Goal: Task Accomplishment & Management: Use online tool/utility

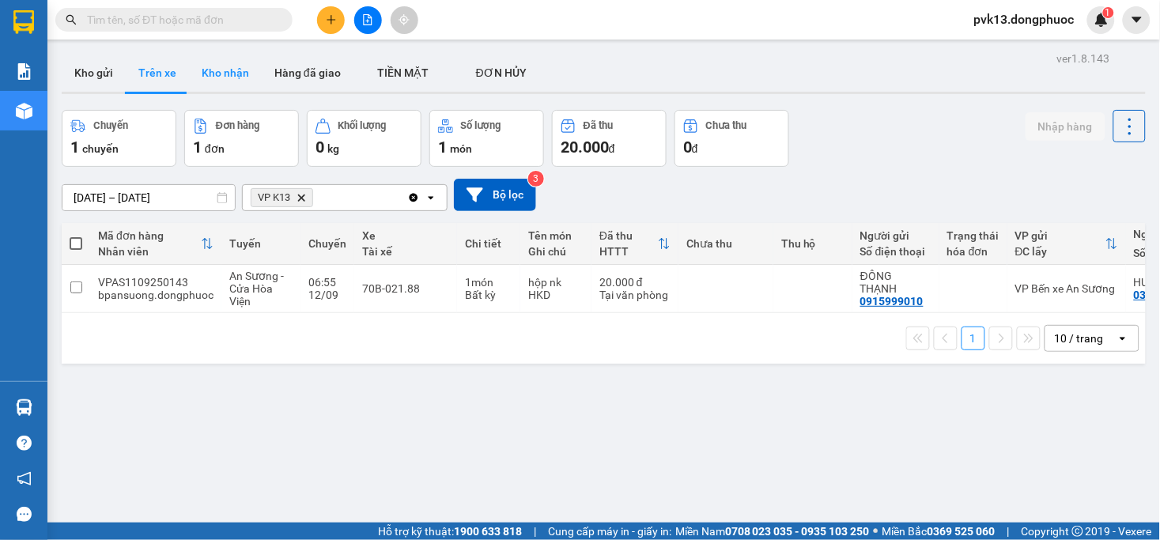
drag, startPoint x: 237, startPoint y: 71, endPoint x: 130, endPoint y: 74, distance: 106.8
click at [236, 70] on button "Kho nhận" at bounding box center [225, 73] width 73 height 38
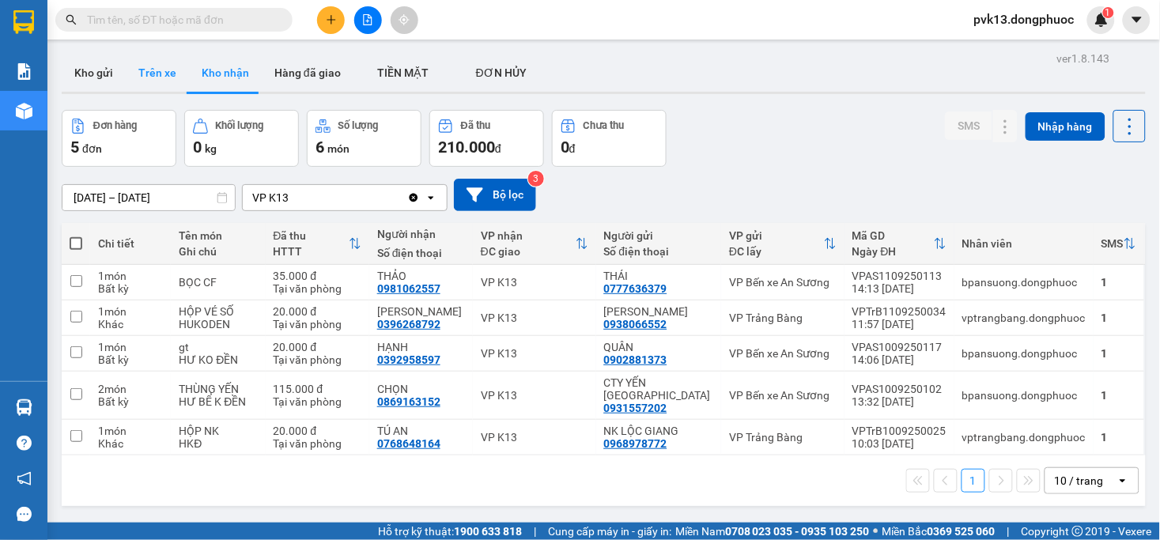
click at [160, 77] on button "Trên xe" at bounding box center [157, 73] width 63 height 38
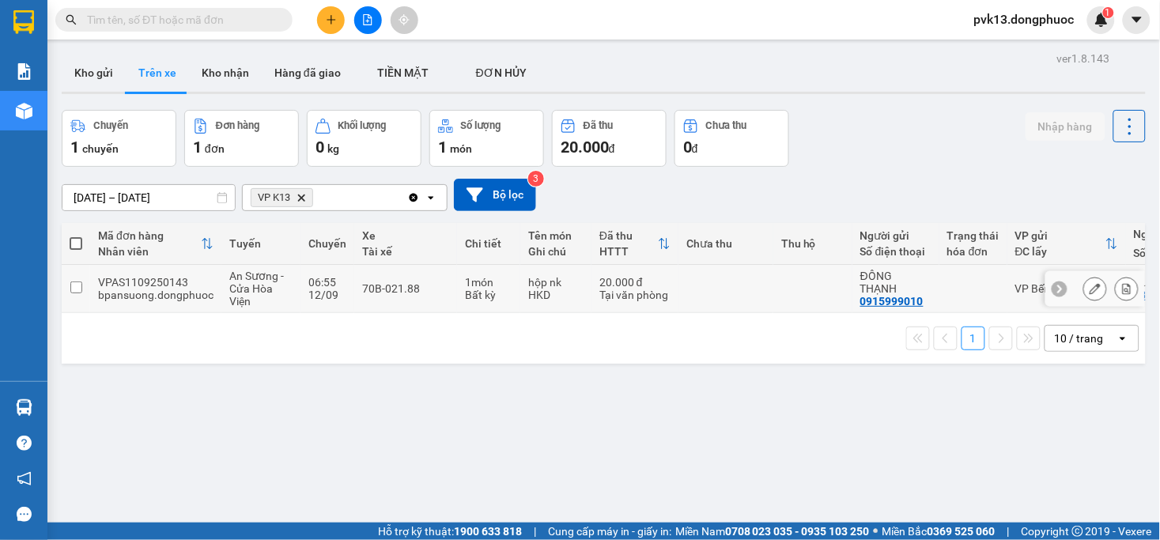
click at [805, 279] on td at bounding box center [812, 289] width 79 height 48
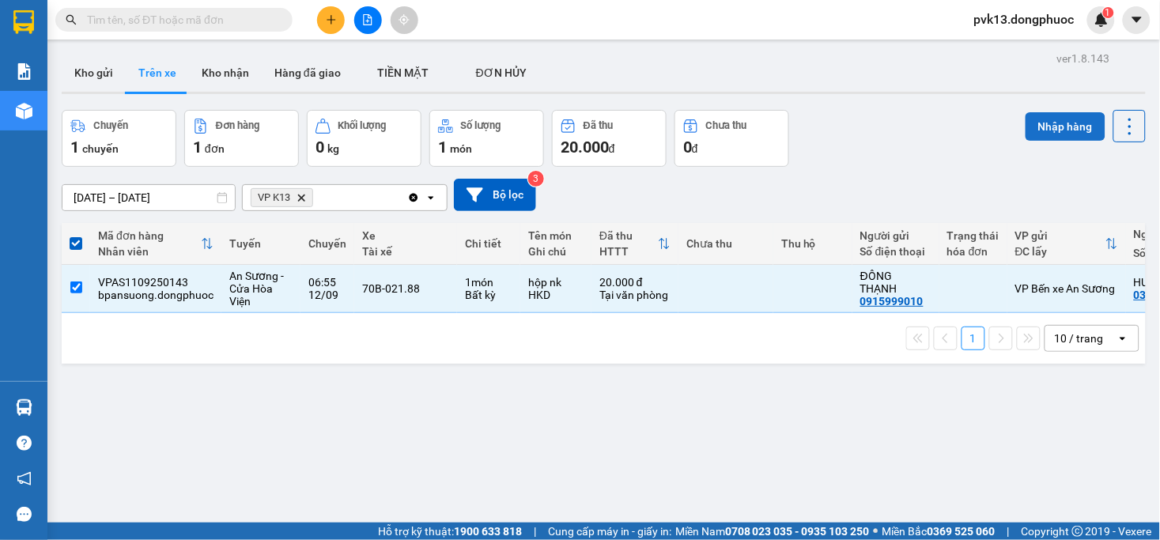
click at [1057, 123] on button "Nhập hàng" at bounding box center [1065, 126] width 80 height 28
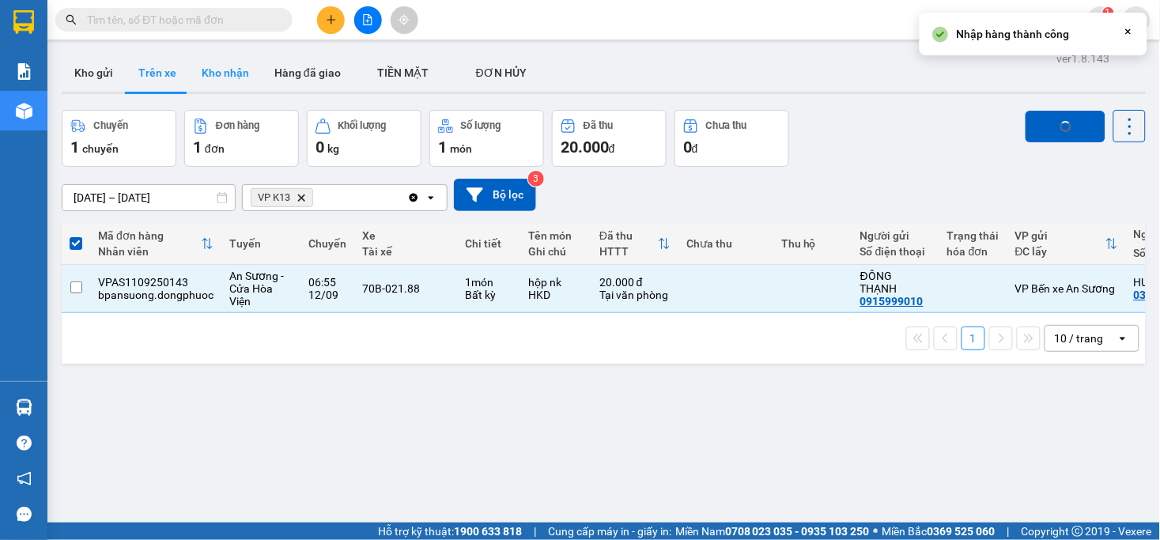
checkbox input "false"
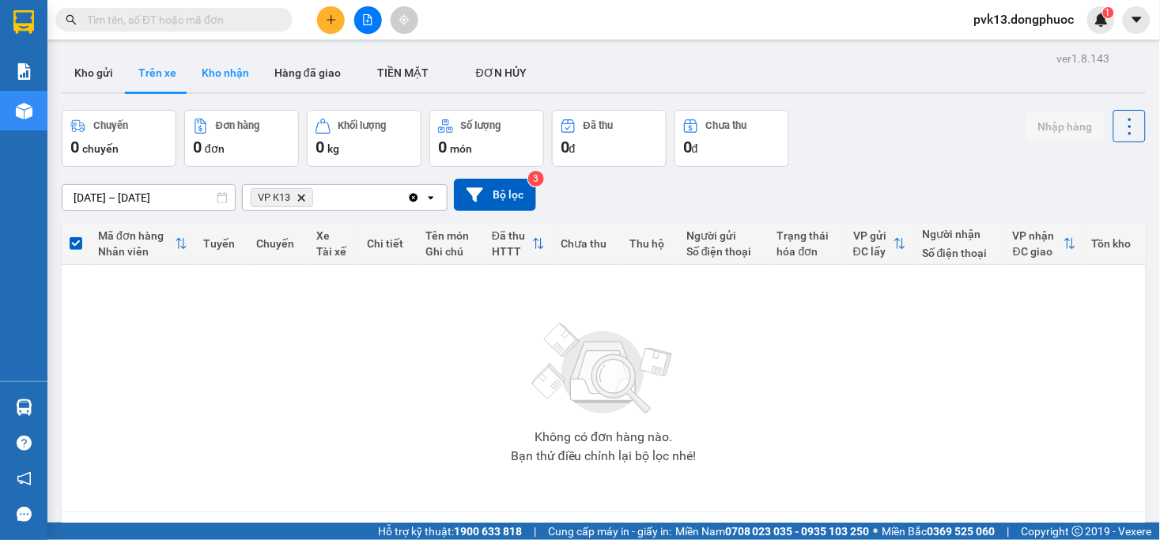
click at [227, 83] on button "Kho nhận" at bounding box center [225, 73] width 73 height 38
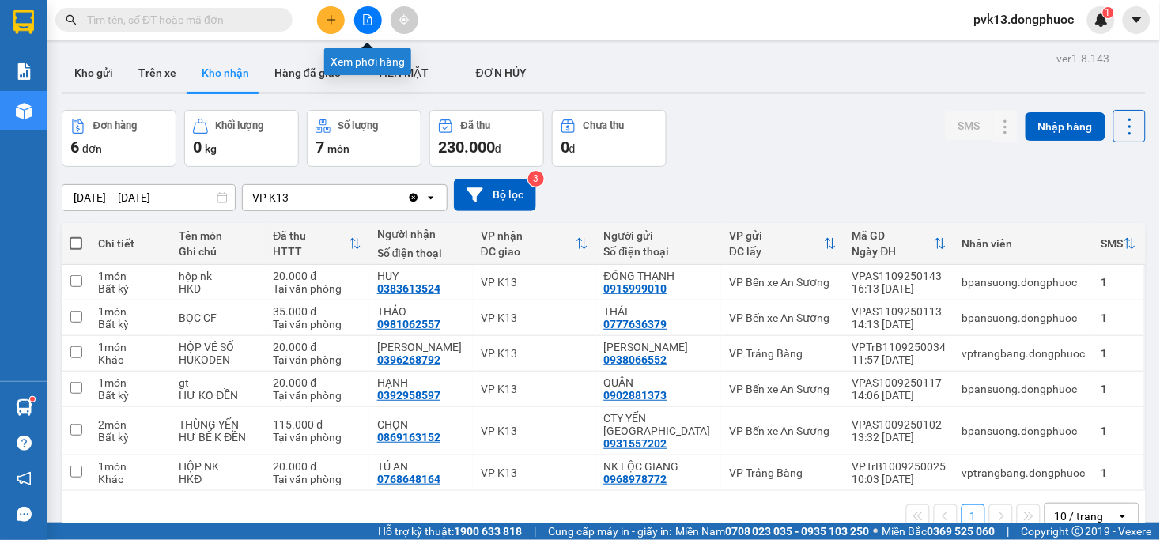
click at [366, 17] on icon "file-add" at bounding box center [367, 19] width 11 height 11
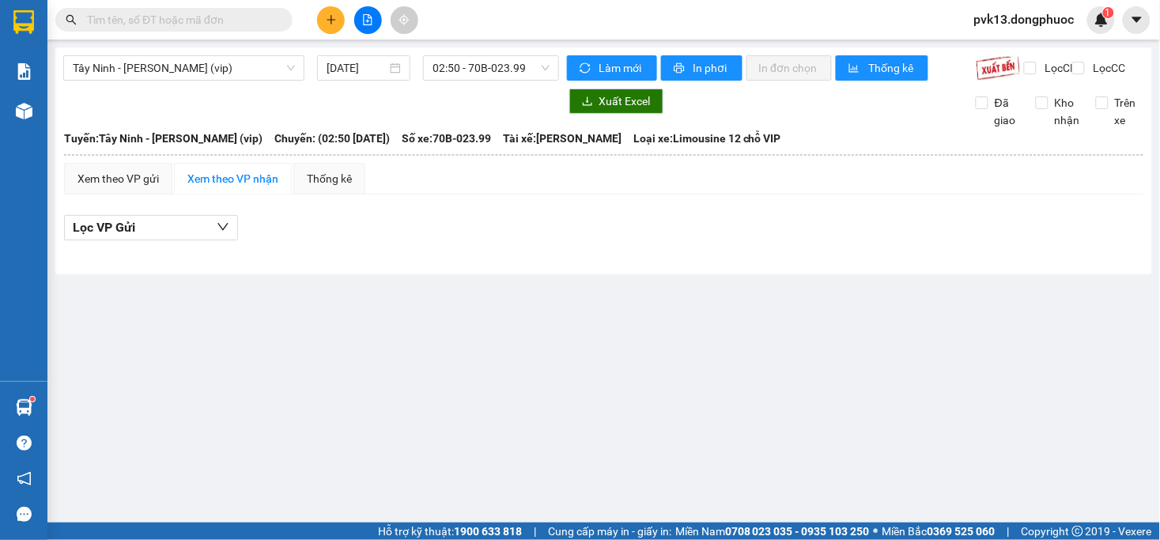
click at [64, 112] on div at bounding box center [311, 101] width 496 height 25
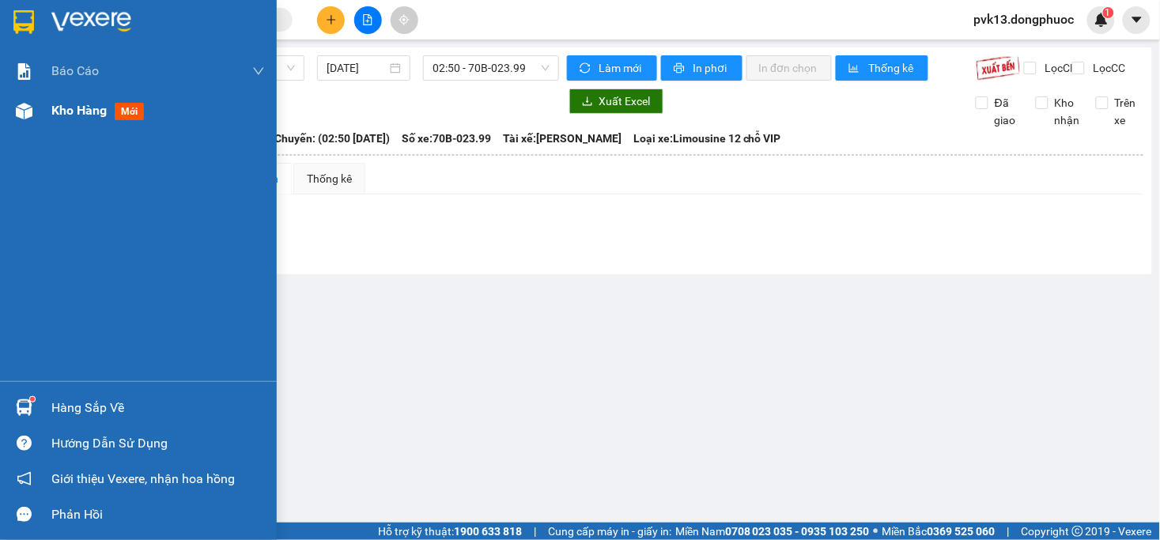
click at [30, 113] on img at bounding box center [24, 111] width 17 height 17
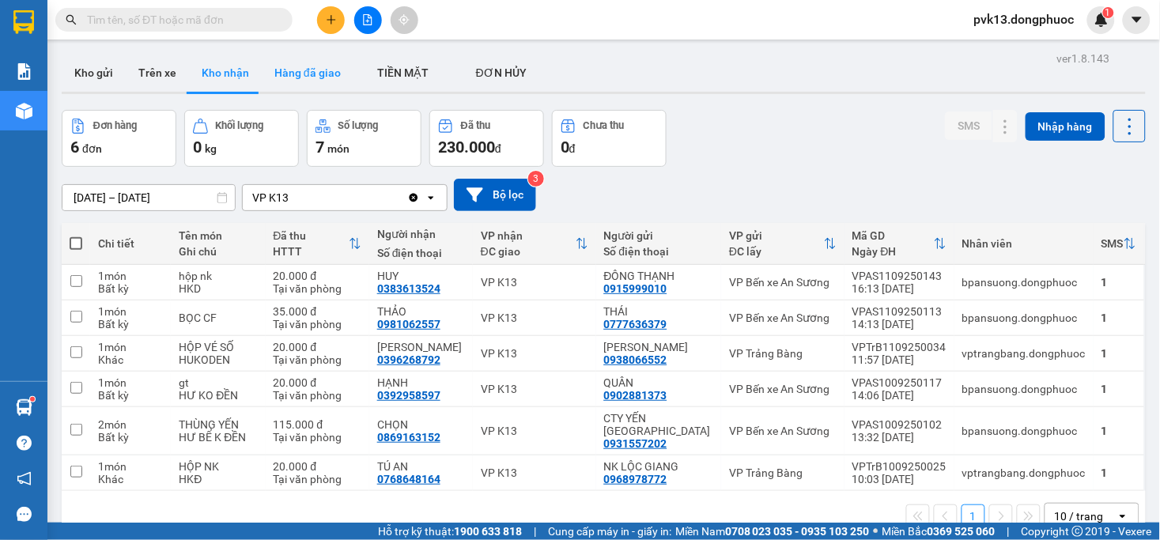
click at [296, 72] on button "Hàng đã giao" at bounding box center [308, 73] width 92 height 38
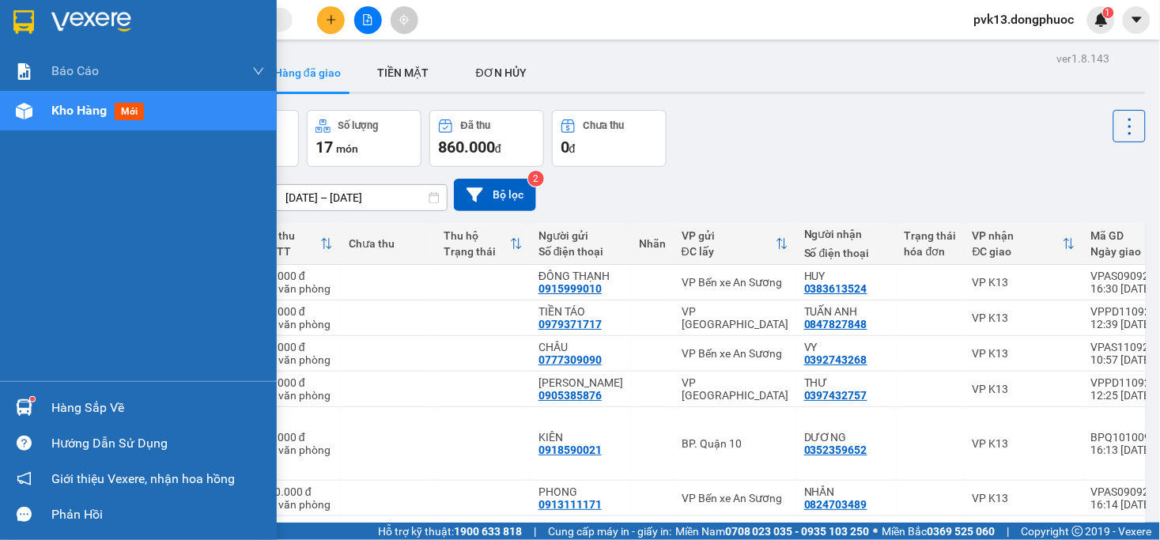
click at [33, 408] on div at bounding box center [24, 408] width 28 height 28
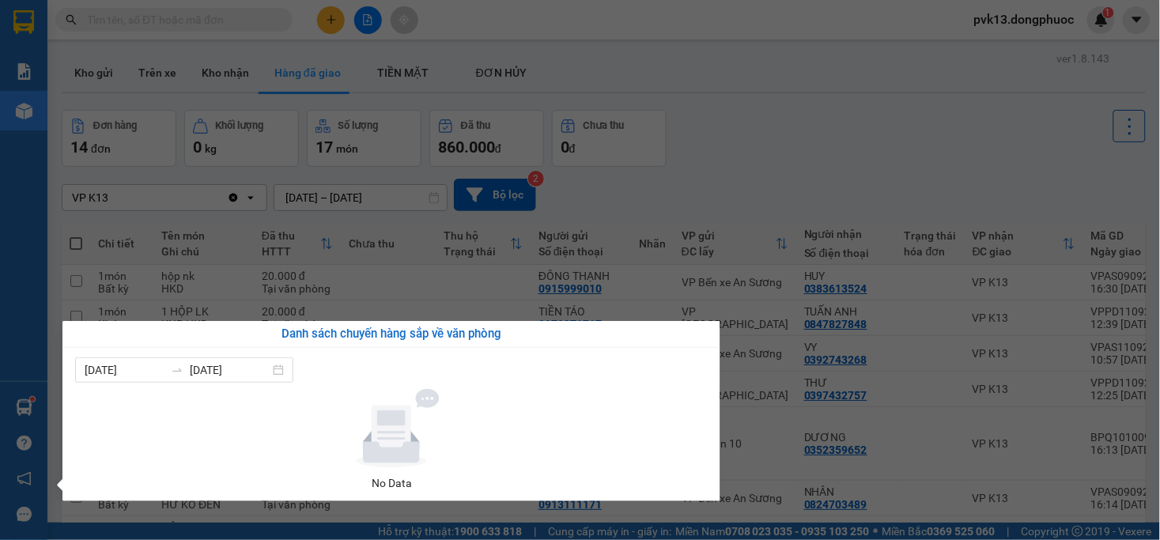
click at [859, 124] on section "Kết quả tìm kiếm ( 0 ) Bộ lọc No Data pvk13.dongphuoc 1 Báo cáo Mẫu 1: Báo cáo …" at bounding box center [580, 270] width 1160 height 540
